Goal: Go to known website: Access a specific website the user already knows

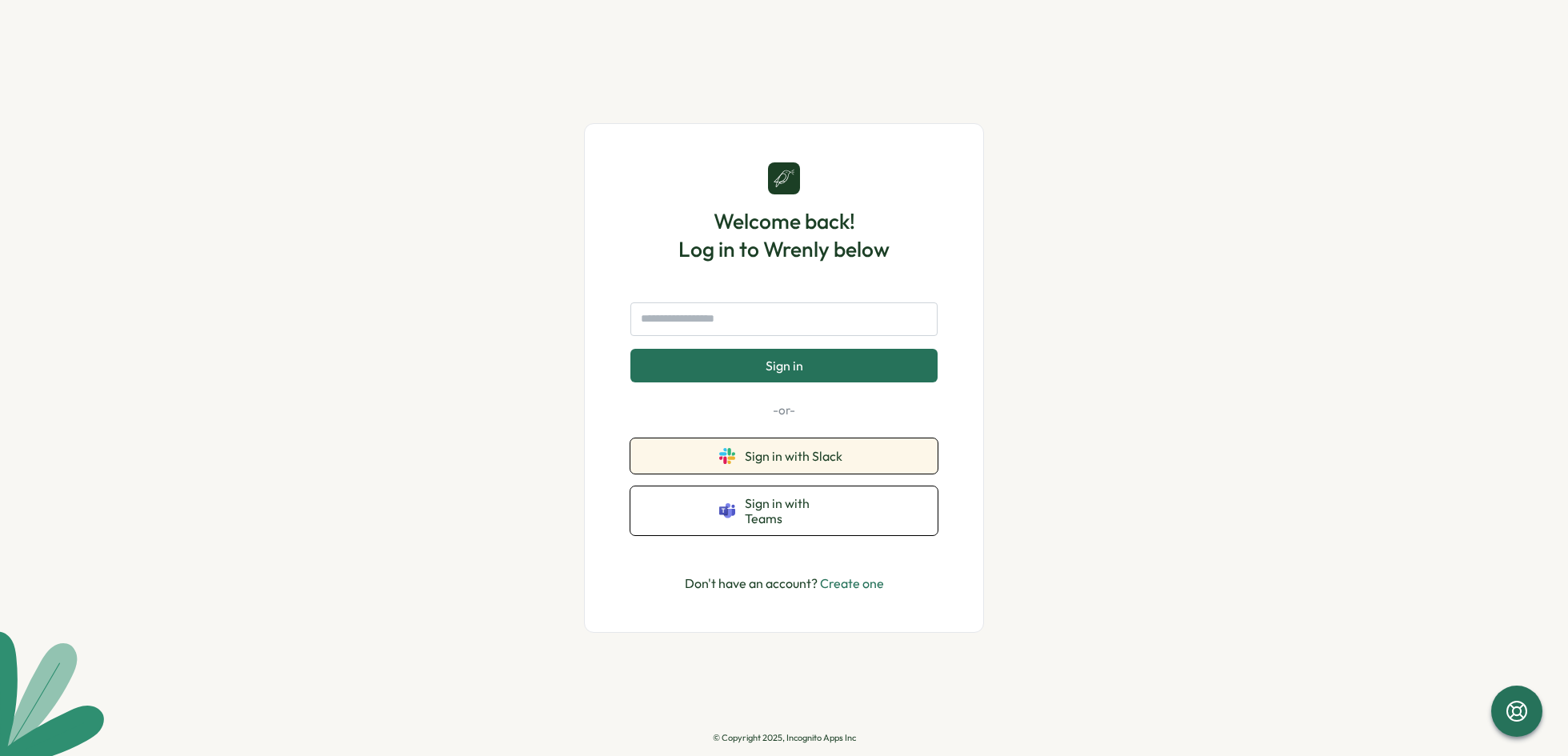
click at [813, 463] on span "Sign in with Slack" at bounding box center [797, 455] width 104 height 14
